Goal: Transaction & Acquisition: Obtain resource

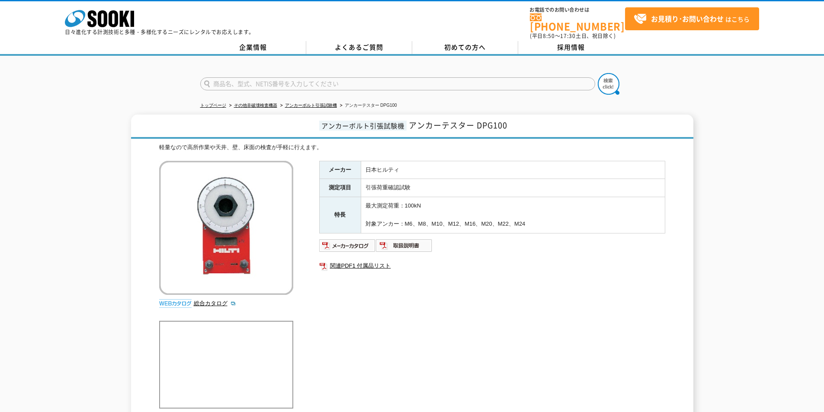
click at [72, 134] on div "アンカーボルト引張試験機 アンカーテスター DPG100 軽量なので高所作業や天井、壁、床面の検査が手軽に行えます。 総合カタログ メーカー 日本ヒルティ 測…" at bounding box center [412, 269] width 824 height 308
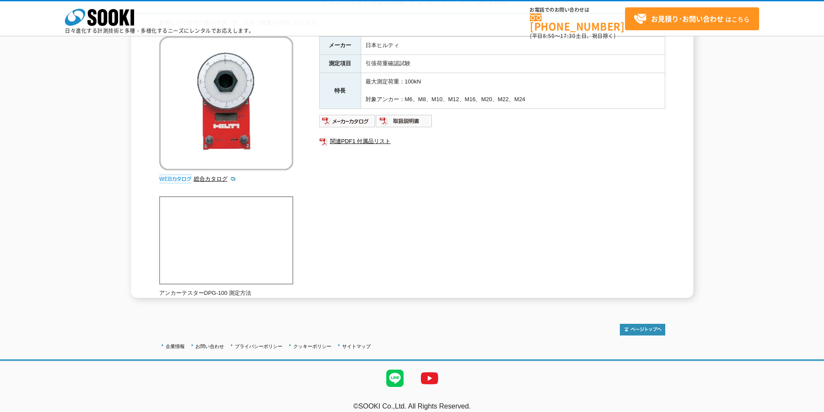
scroll to position [87, 0]
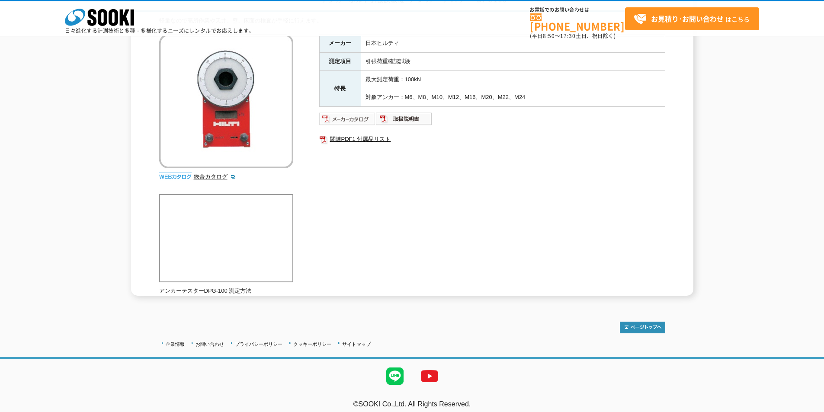
click at [347, 116] on img at bounding box center [347, 119] width 57 height 14
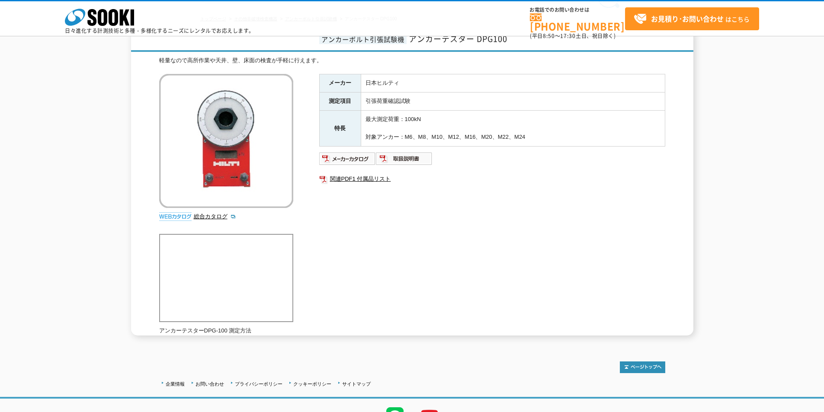
scroll to position [0, 0]
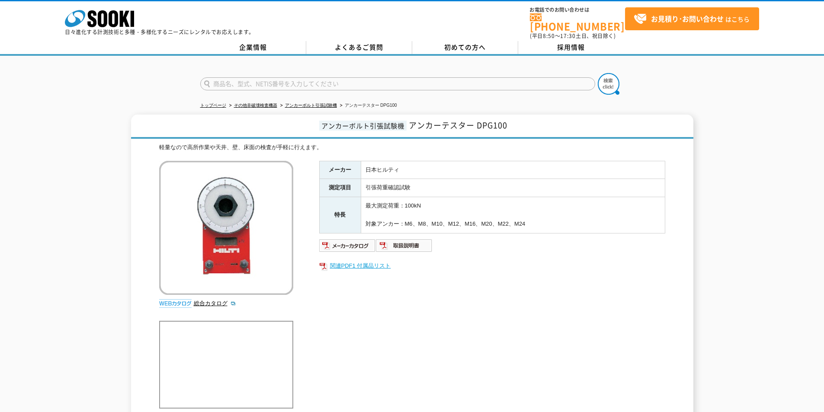
click at [437, 261] on link "関連PDF1 付属品リスト" at bounding box center [492, 266] width 346 height 11
click at [388, 241] on img at bounding box center [404, 246] width 57 height 14
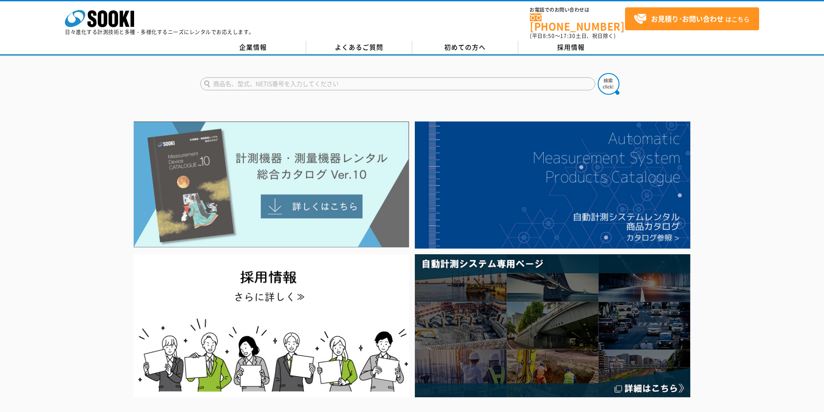
click at [271, 192] on img at bounding box center [272, 185] width 276 height 126
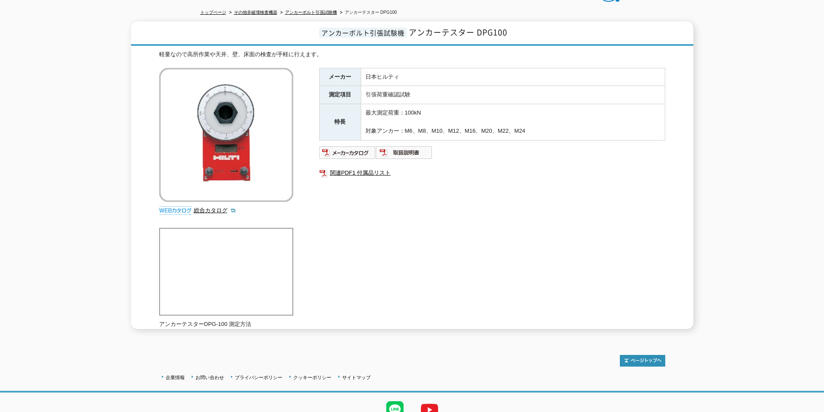
scroll to position [38, 0]
